Goal: Task Accomplishment & Management: Complete application form

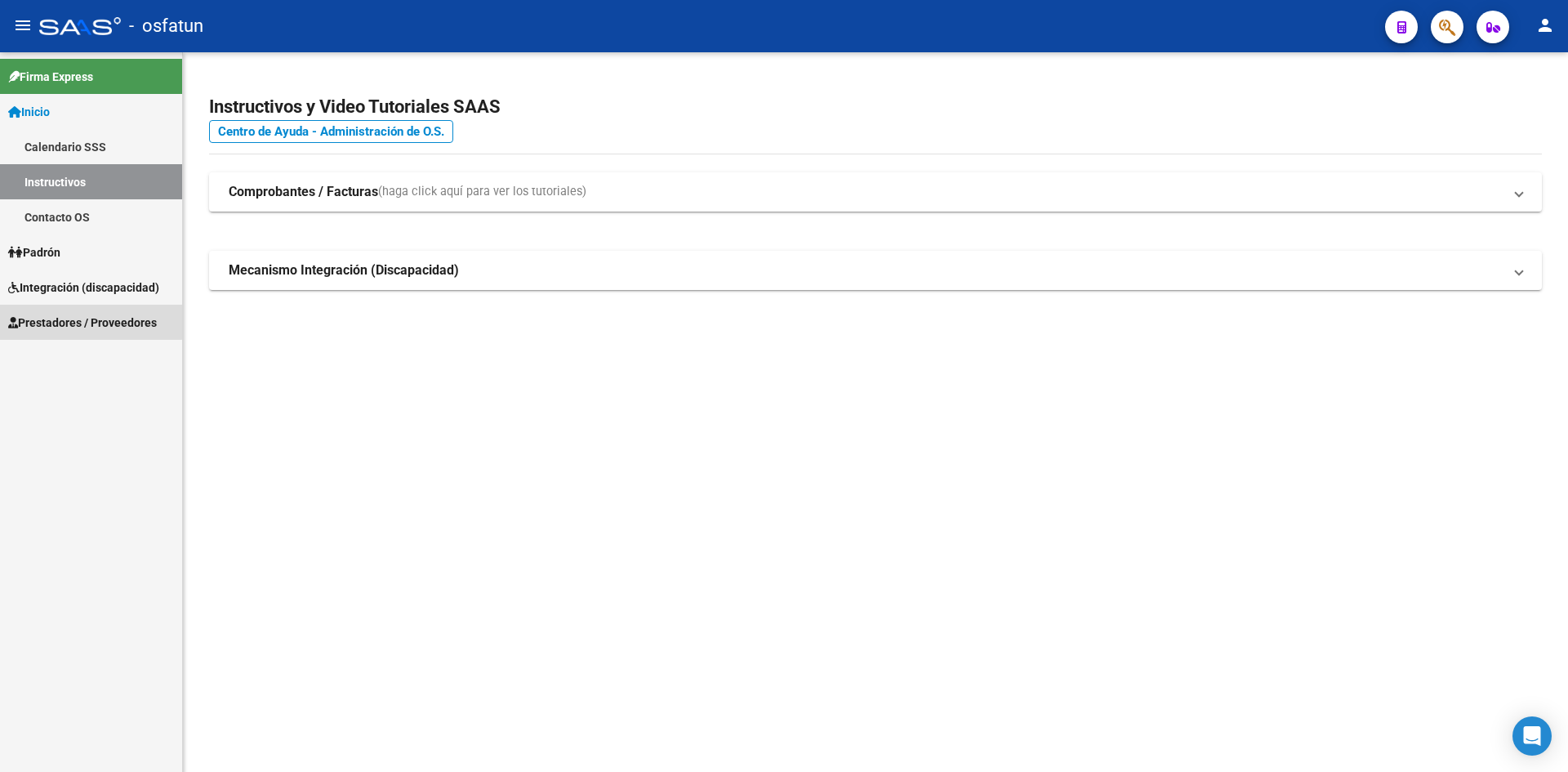
click at [85, 305] on link "Prestadores / Proveedores" at bounding box center [90, 321] width 182 height 35
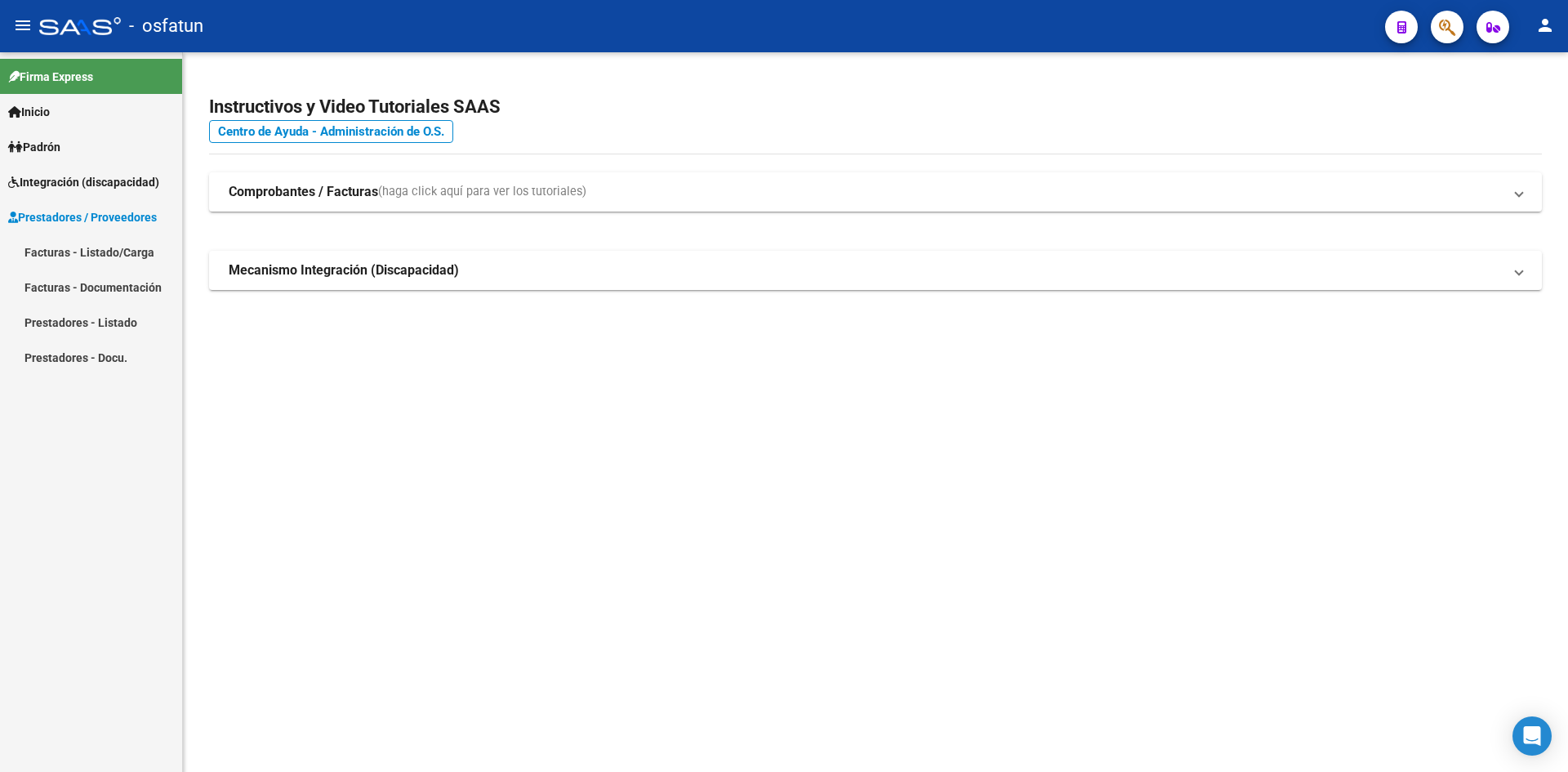
click at [35, 176] on span "Integración (discapacidad)" at bounding box center [84, 182] width 151 height 18
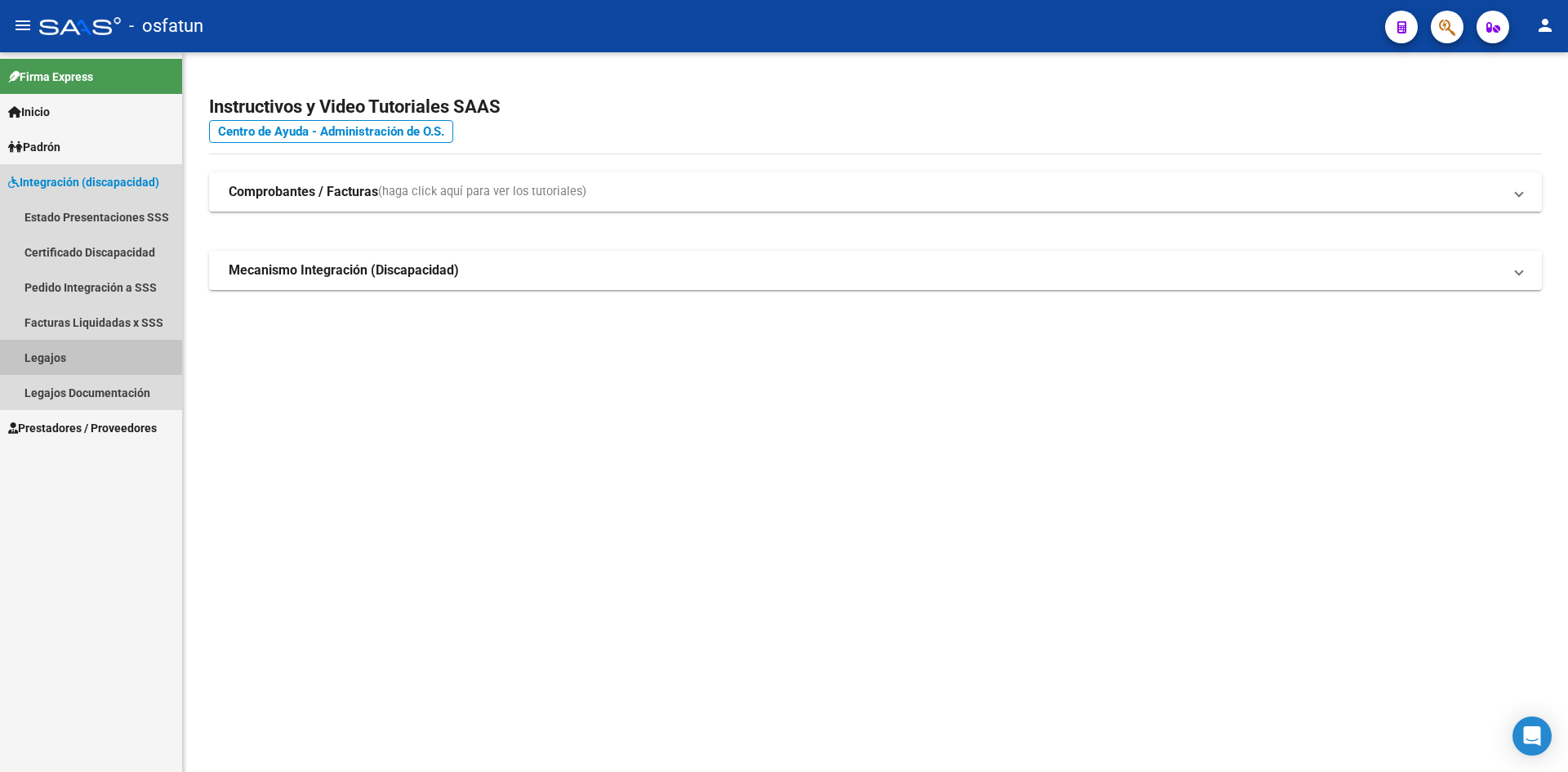
click at [47, 364] on link "Legajos" at bounding box center [90, 357] width 182 height 35
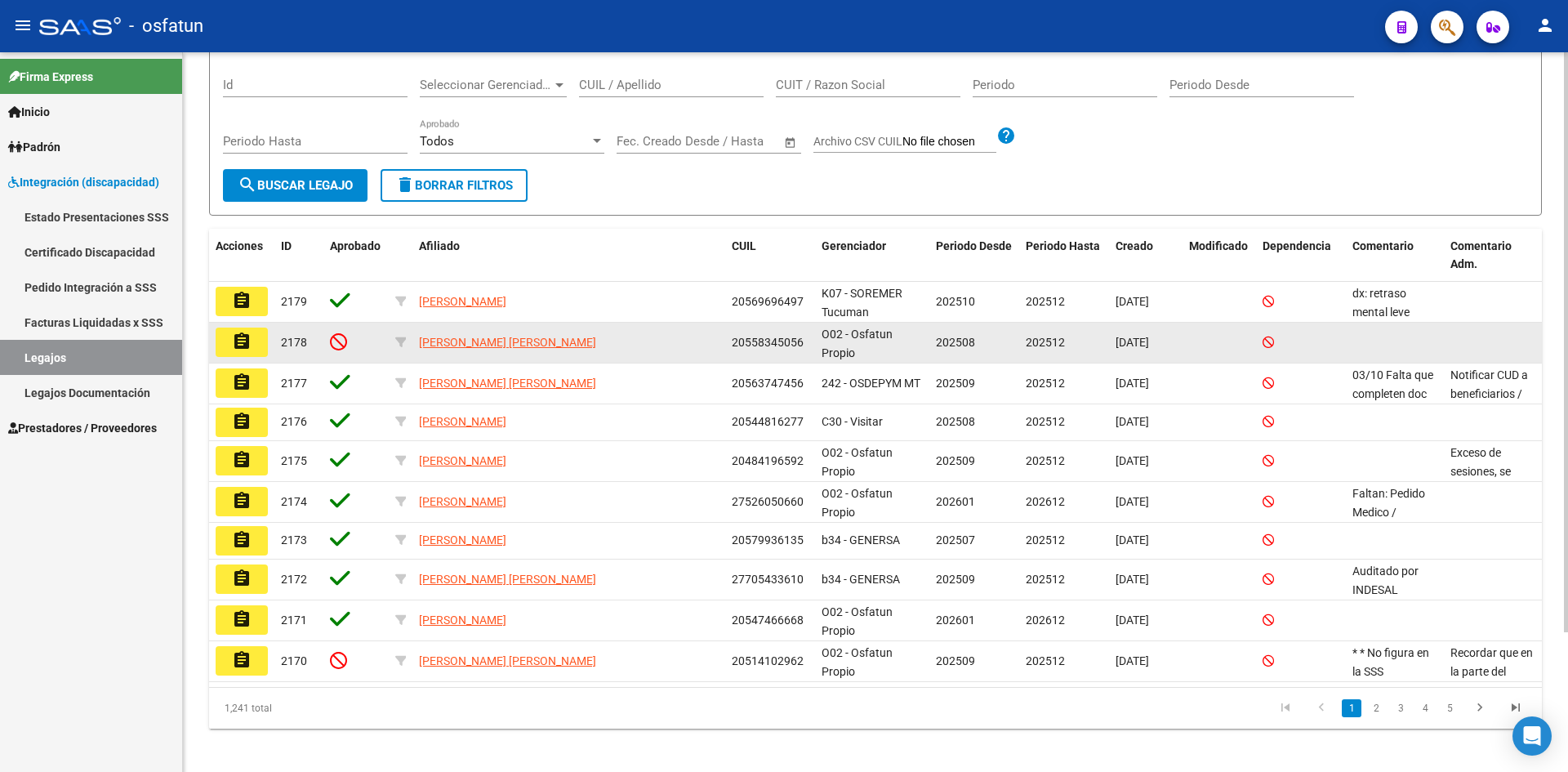
scroll to position [173, 0]
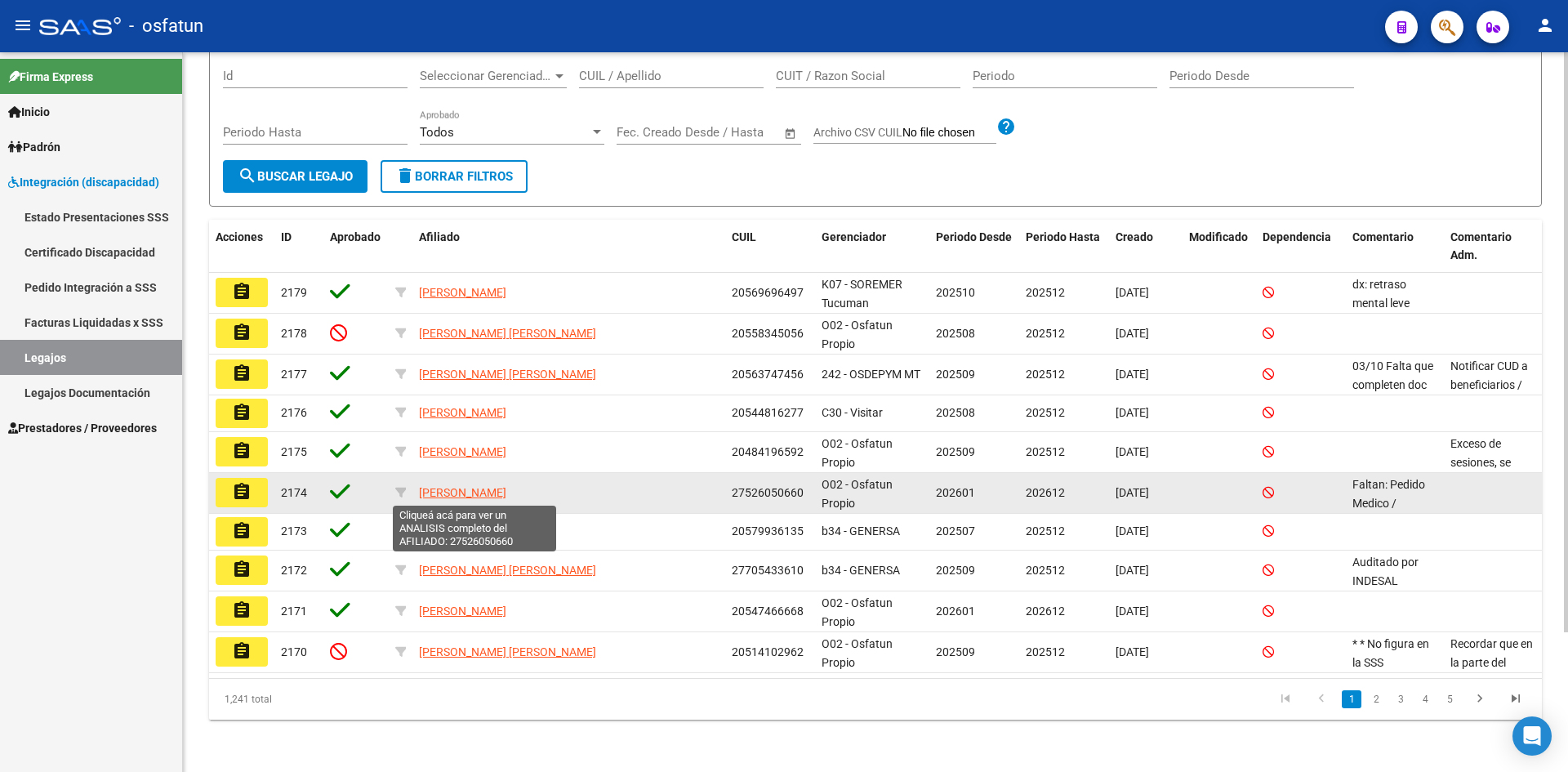
click at [475, 496] on span "[PERSON_NAME]" at bounding box center [462, 492] width 87 height 13
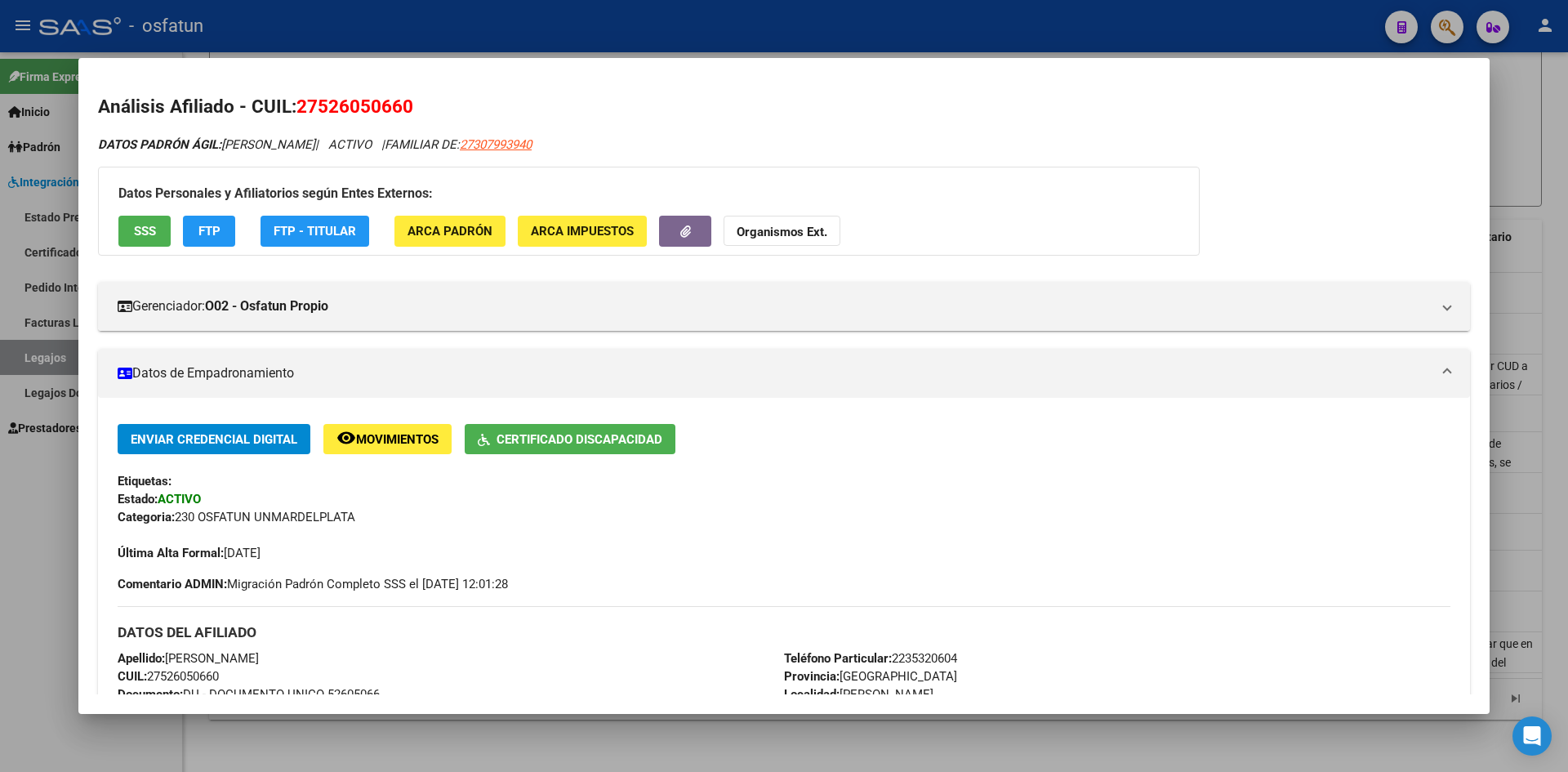
click at [23, 538] on div at bounding box center [784, 386] width 1568 height 772
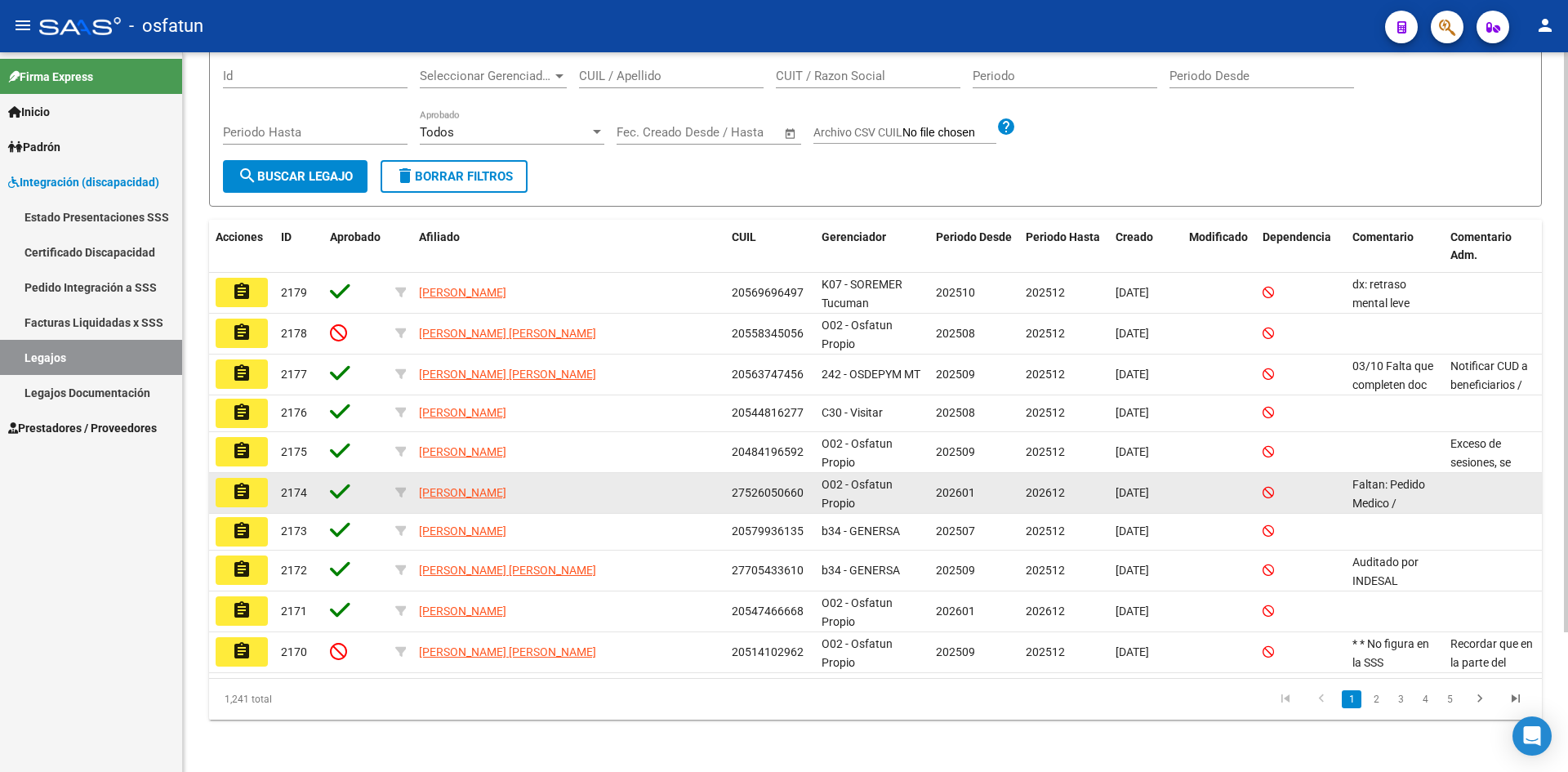
click at [230, 493] on button "assignment" at bounding box center [242, 493] width 53 height 30
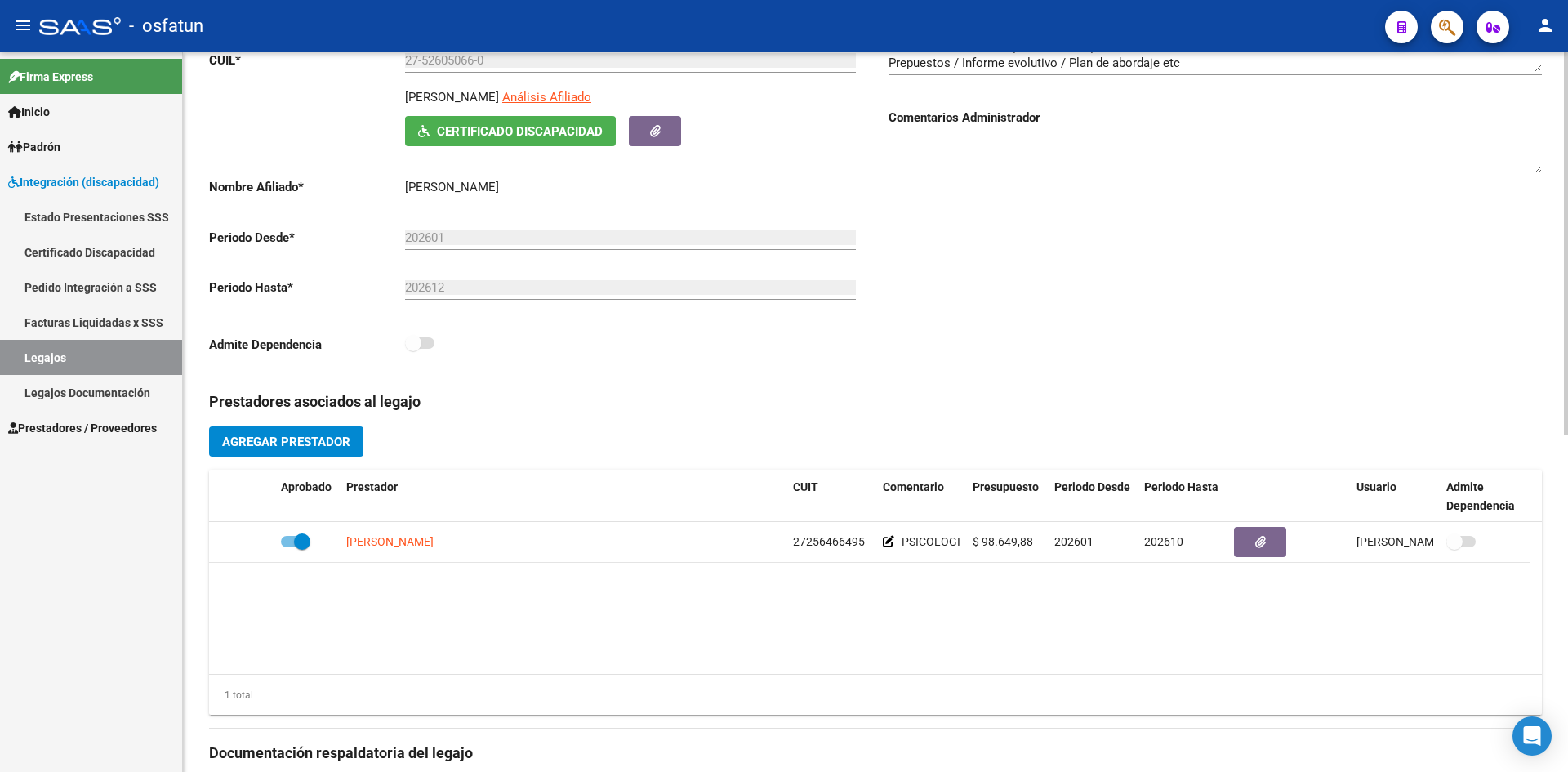
scroll to position [61, 0]
